Goal: Book appointment/travel/reservation

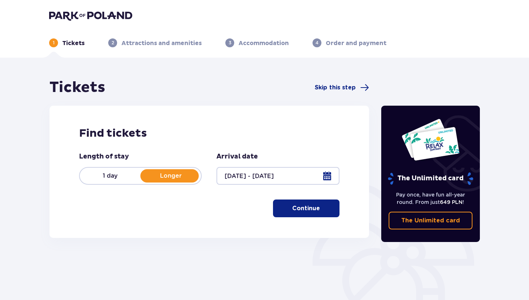
click at [81, 46] on p "Tickets" at bounding box center [73, 43] width 22 height 8
click at [283, 209] on button "Continue" at bounding box center [306, 209] width 67 height 18
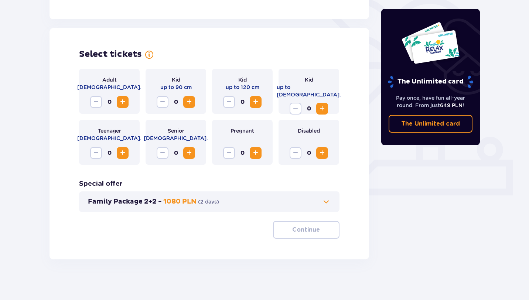
scroll to position [190, 0]
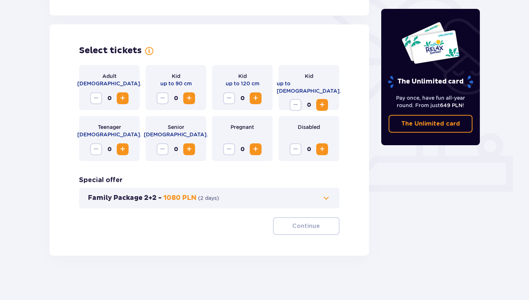
click at [117, 93] on div "0" at bounding box center [109, 98] width 38 height 12
click at [125, 98] on span "Increase" at bounding box center [122, 98] width 9 height 9
click at [93, 95] on span "Decrease" at bounding box center [96, 98] width 9 height 9
click at [227, 195] on button "Family Package 2+2 - 1080 PLN ( 2 days )" at bounding box center [209, 198] width 243 height 9
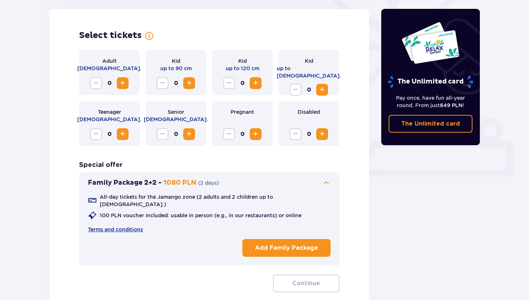
scroll to position [205, 0]
click at [240, 183] on button "Family Package 2+2 - 1080 PLN ( 2 days )" at bounding box center [209, 182] width 243 height 9
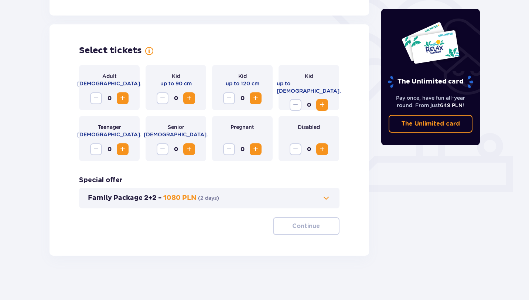
scroll to position [190, 0]
click at [123, 98] on span "Increase" at bounding box center [122, 98] width 9 height 9
click at [125, 152] on span "Increase" at bounding box center [122, 149] width 9 height 9
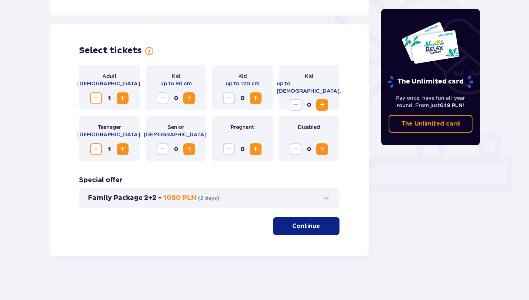
click at [307, 226] on p "Continue" at bounding box center [306, 226] width 28 height 8
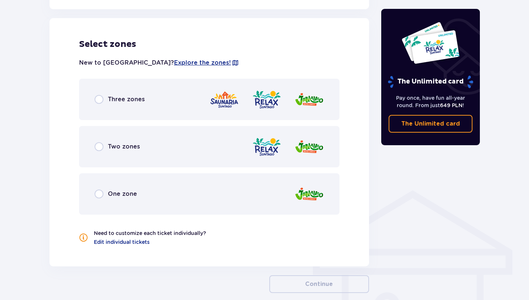
scroll to position [410, 0]
click at [118, 101] on p "Three zones" at bounding box center [126, 99] width 37 height 8
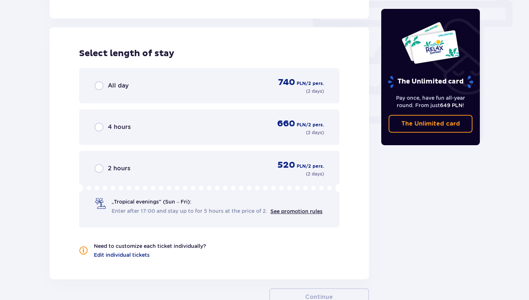
scroll to position [667, 0]
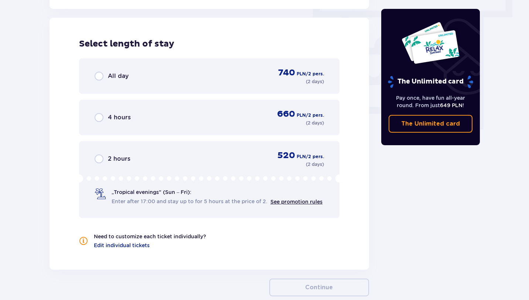
click at [197, 74] on div "All day 740 PLN / 2 pers. ( 2 days )" at bounding box center [209, 76] width 229 height 18
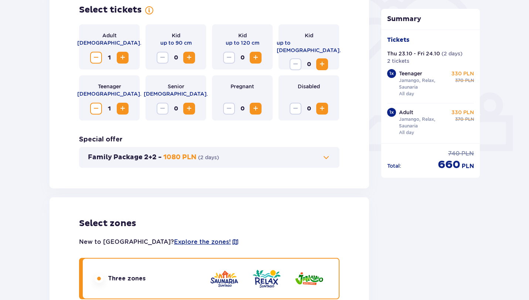
scroll to position [0, 0]
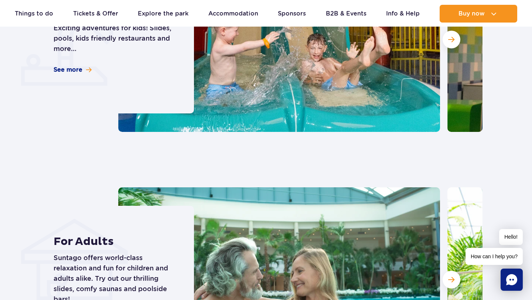
scroll to position [1548, 0]
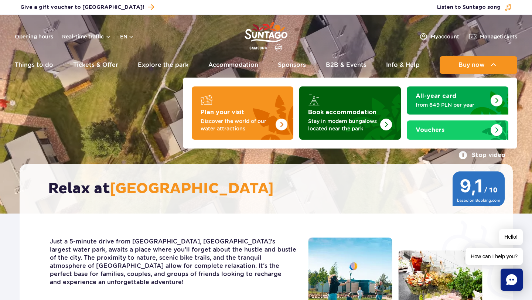
click at [325, 125] on p "Stay in modern bungalows located near the park" at bounding box center [344, 124] width 72 height 15
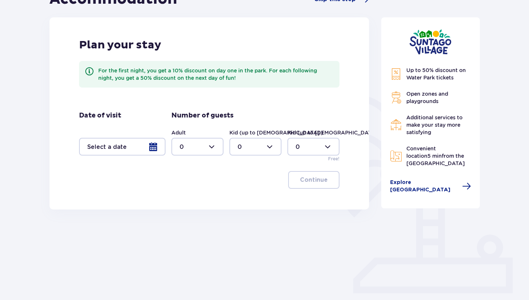
scroll to position [92, 0]
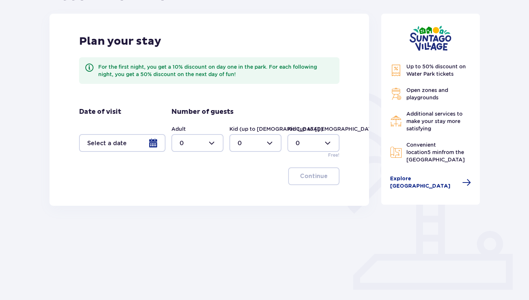
click at [142, 143] on div at bounding box center [122, 143] width 86 height 18
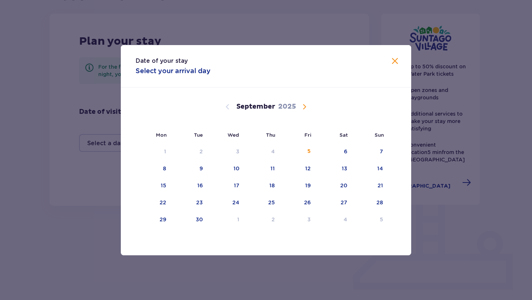
click at [306, 108] on span "Calendar" at bounding box center [304, 106] width 9 height 9
click at [230, 108] on span "Calendar" at bounding box center [227, 106] width 9 height 9
click at [271, 203] on div "23" at bounding box center [272, 202] width 7 height 7
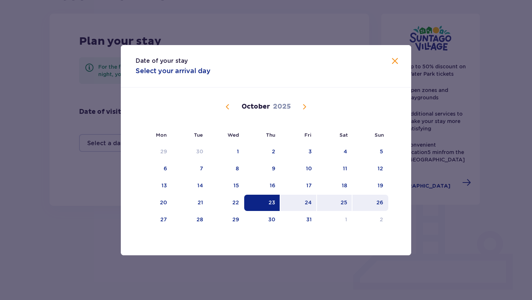
click at [375, 201] on div "26" at bounding box center [370, 203] width 36 height 16
type input "23.10.25 - 26.10.25"
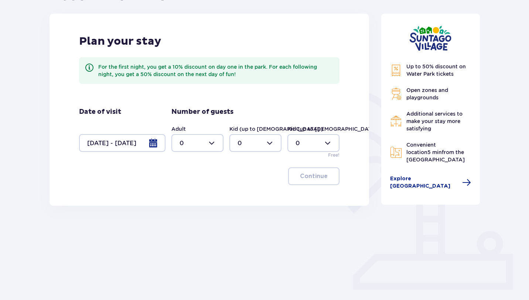
click at [204, 146] on div at bounding box center [197, 143] width 52 height 18
click at [204, 195] on div "2" at bounding box center [198, 197] width 36 height 8
type input "2"
click at [307, 176] on p "Continue" at bounding box center [314, 176] width 28 height 8
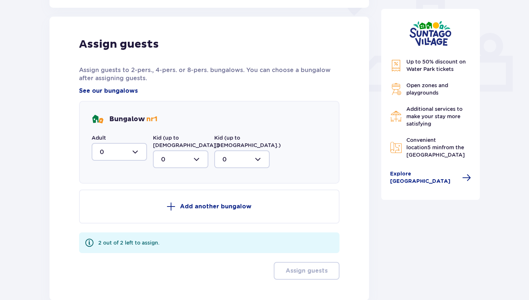
scroll to position [298, 0]
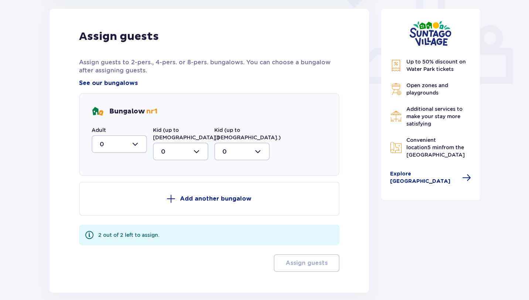
click at [113, 140] on div at bounding box center [119, 144] width 55 height 18
click at [141, 116] on div "Bungalow nr 1" at bounding box center [125, 112] width 66 height 12
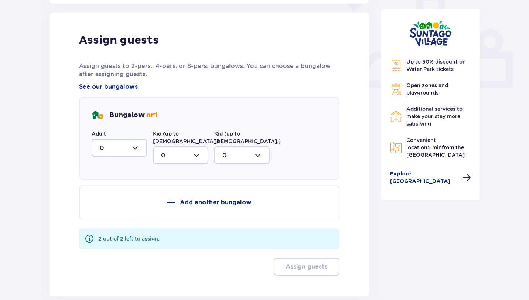
scroll to position [301, 0]
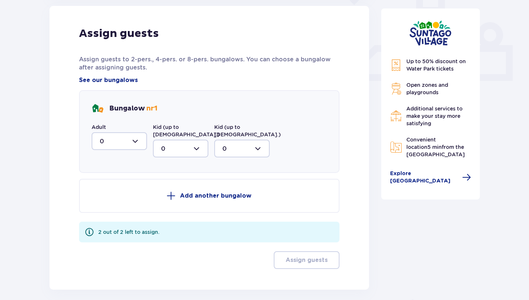
click at [136, 143] on div at bounding box center [119, 141] width 55 height 18
click at [127, 194] on div "2" at bounding box center [119, 195] width 39 height 8
type input "2"
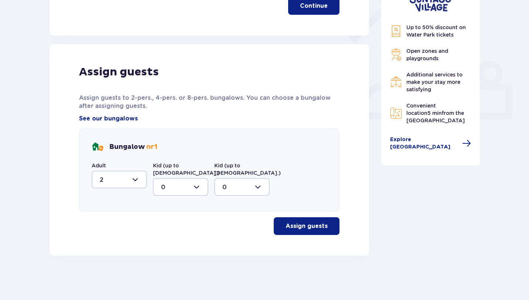
scroll to position [255, 0]
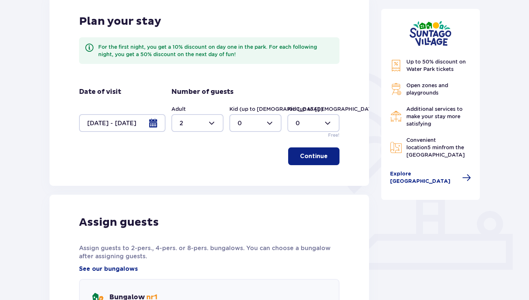
click at [329, 156] on span "button" at bounding box center [329, 156] width 9 height 9
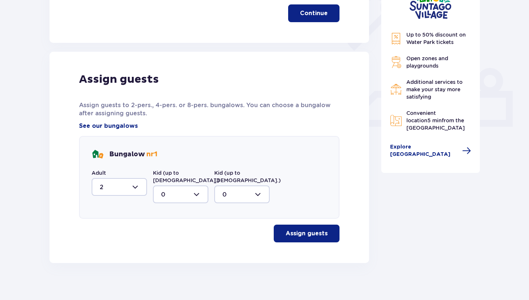
click at [317, 231] on button "Assign guests" at bounding box center [307, 234] width 66 height 18
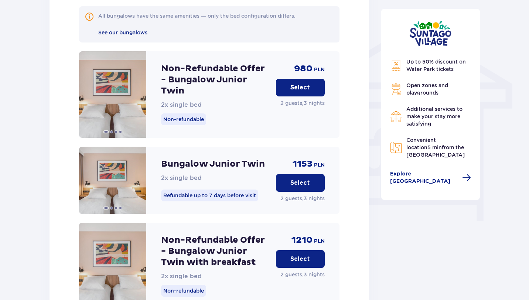
scroll to position [579, 0]
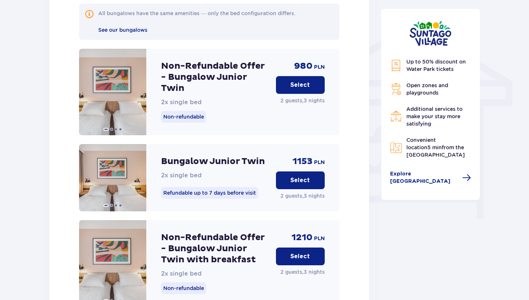
click at [178, 111] on p "Non-refundable" at bounding box center [183, 117] width 45 height 12
